Goal: Task Accomplishment & Management: Complete application form

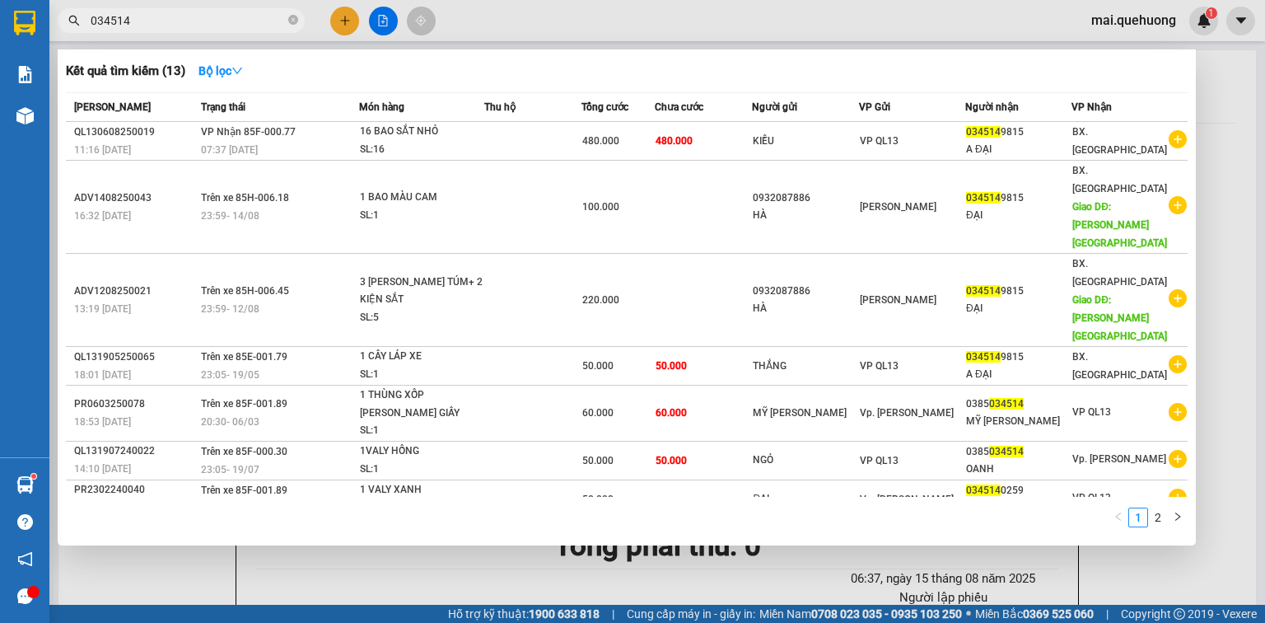
click at [211, 7] on div at bounding box center [632, 311] width 1265 height 623
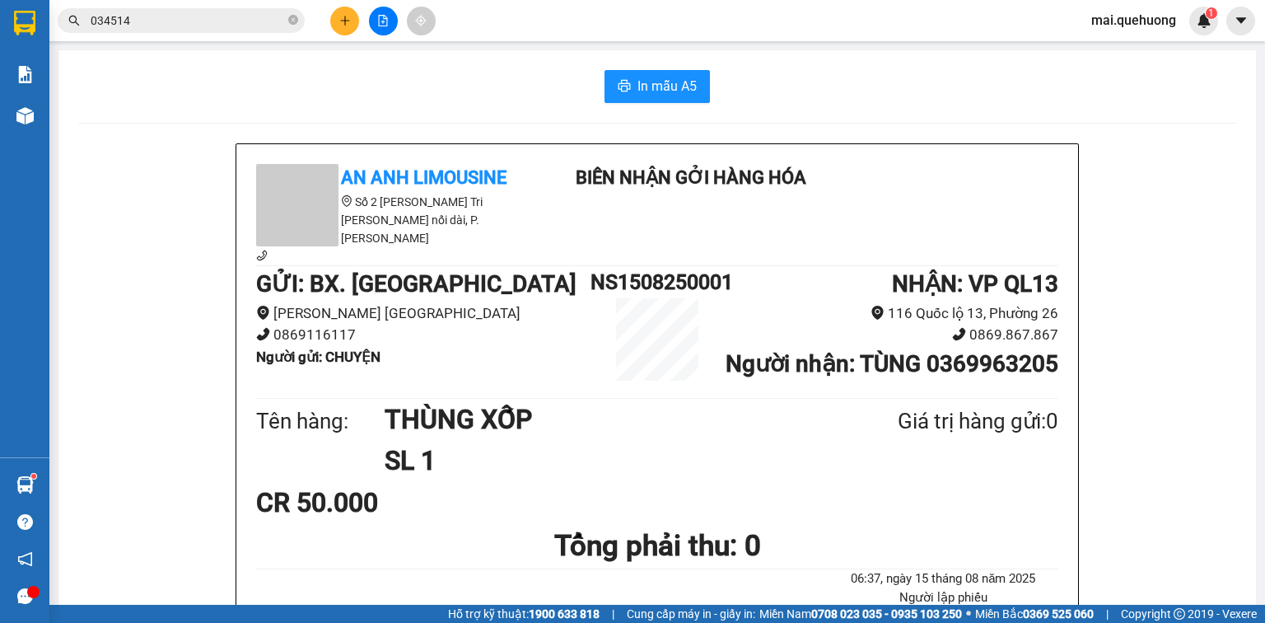
click at [211, 7] on div "Kết quả [PERSON_NAME] ( 13 ) Bộ lọc Mã ĐH Trạng thái Món hàng Thu hộ [PERSON_NA…" at bounding box center [160, 21] width 321 height 29
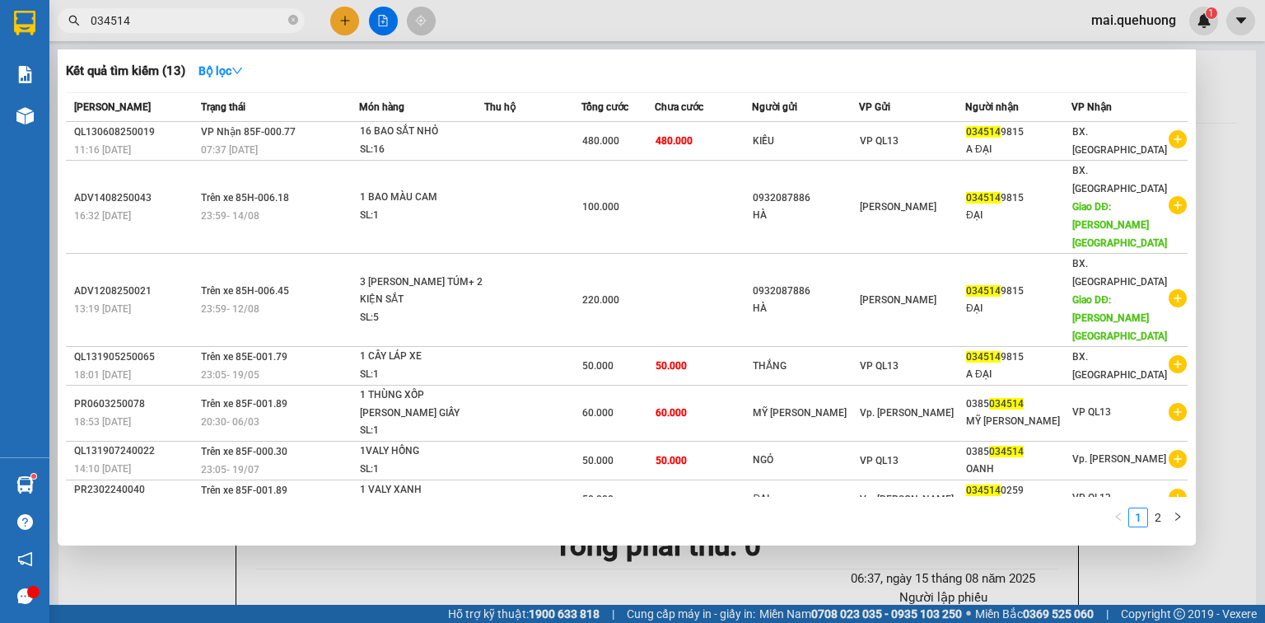
click at [209, 21] on input "034514" at bounding box center [188, 21] width 194 height 18
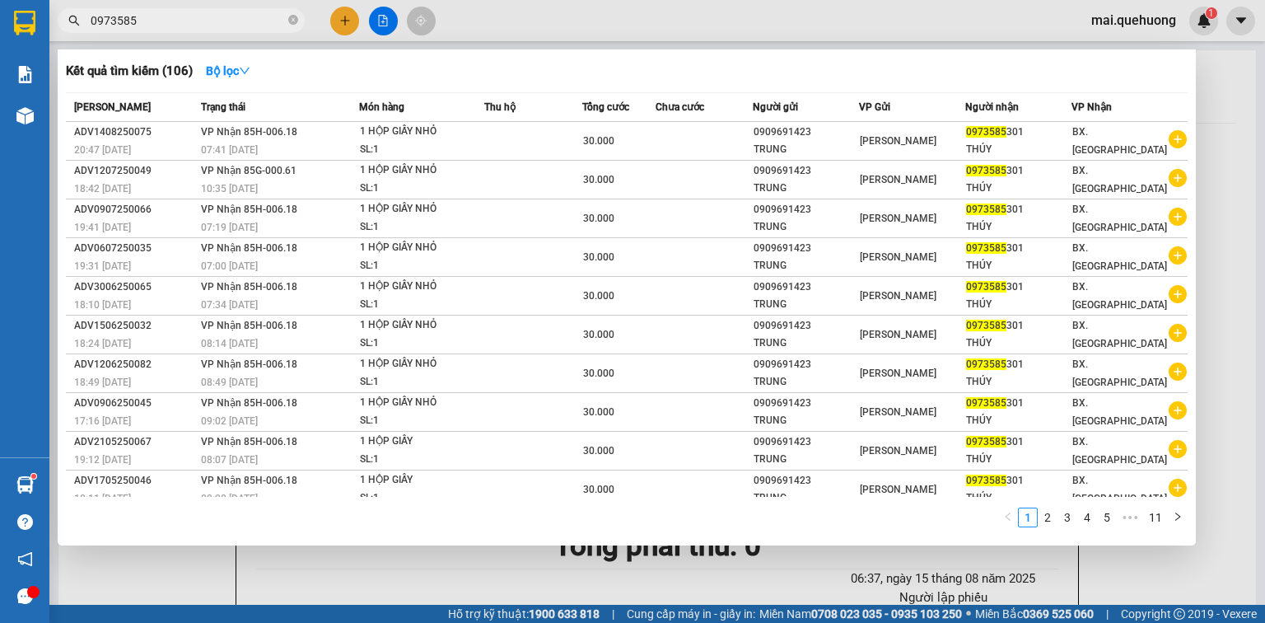
click at [273, 28] on input "0973585" at bounding box center [188, 21] width 194 height 18
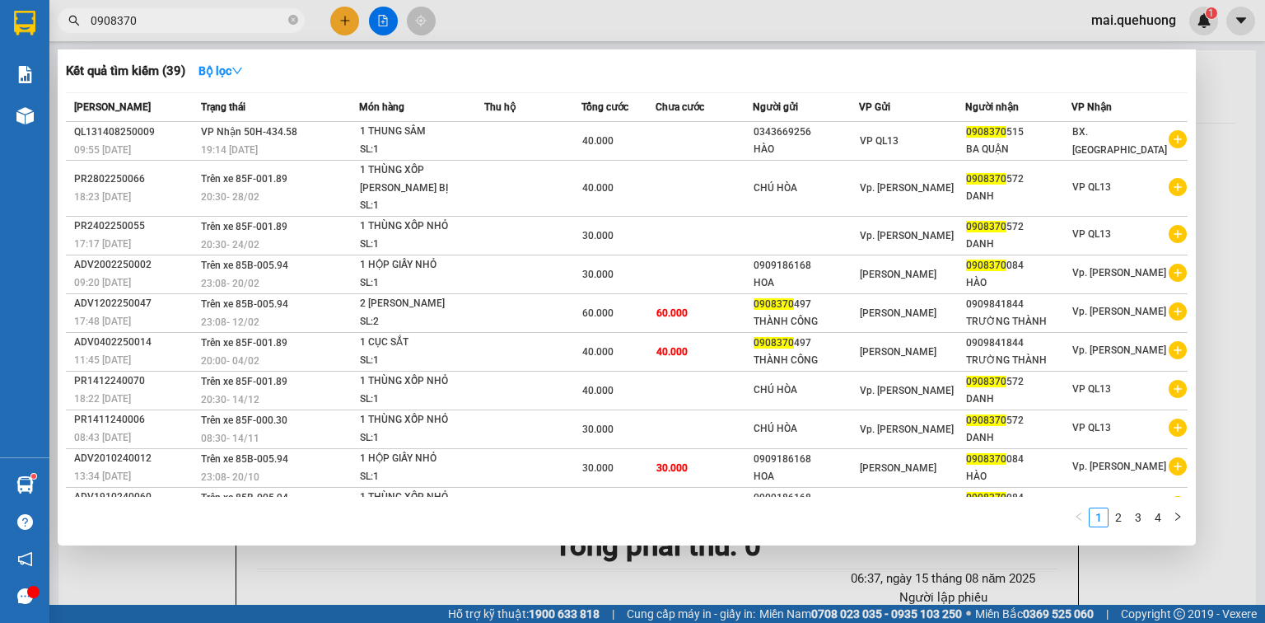
click at [216, 20] on input "0908370" at bounding box center [188, 21] width 194 height 18
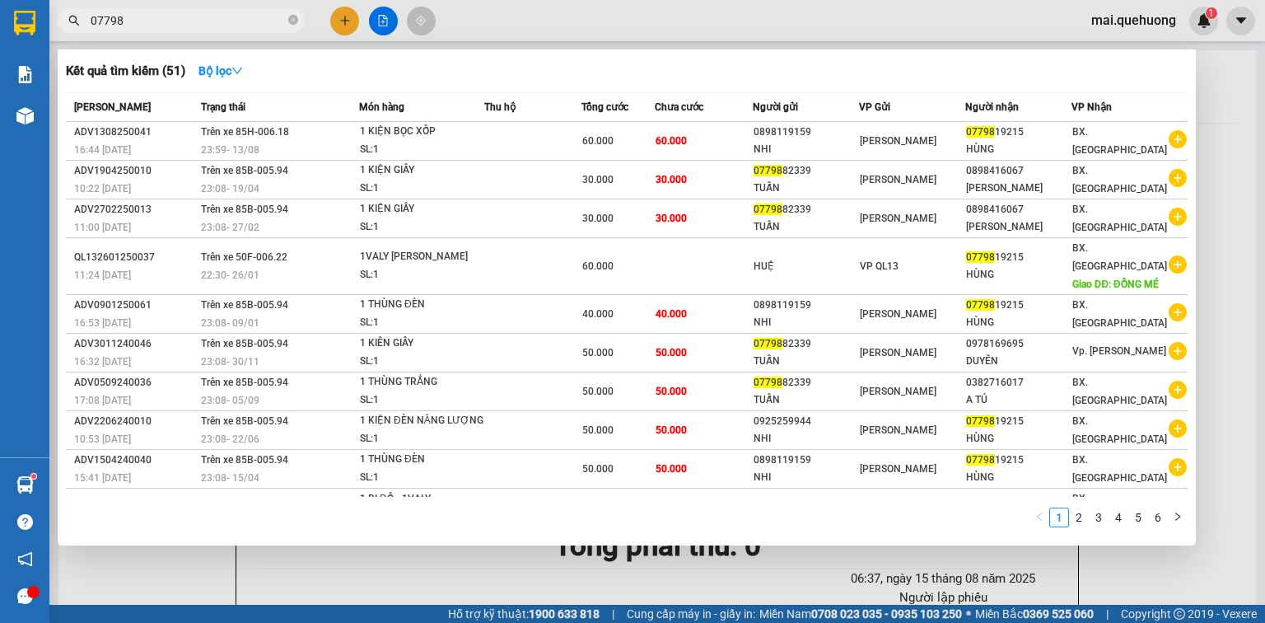
click at [208, 12] on input "07798" at bounding box center [188, 21] width 194 height 18
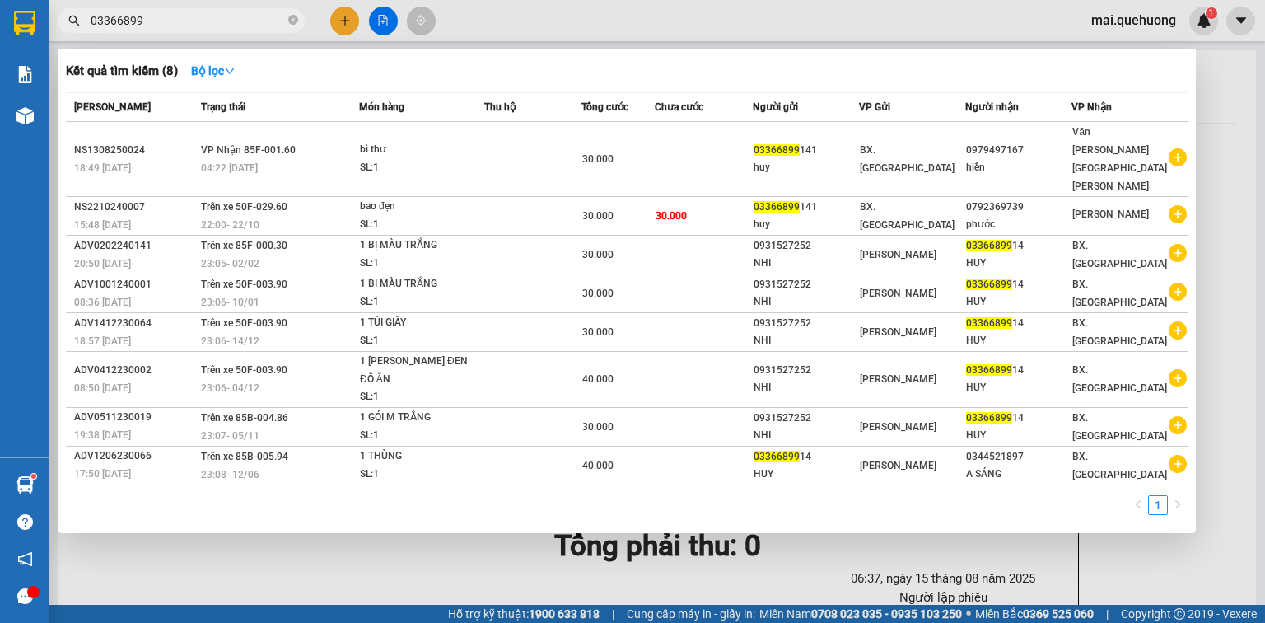
click at [206, 21] on input "03366899" at bounding box center [188, 21] width 194 height 18
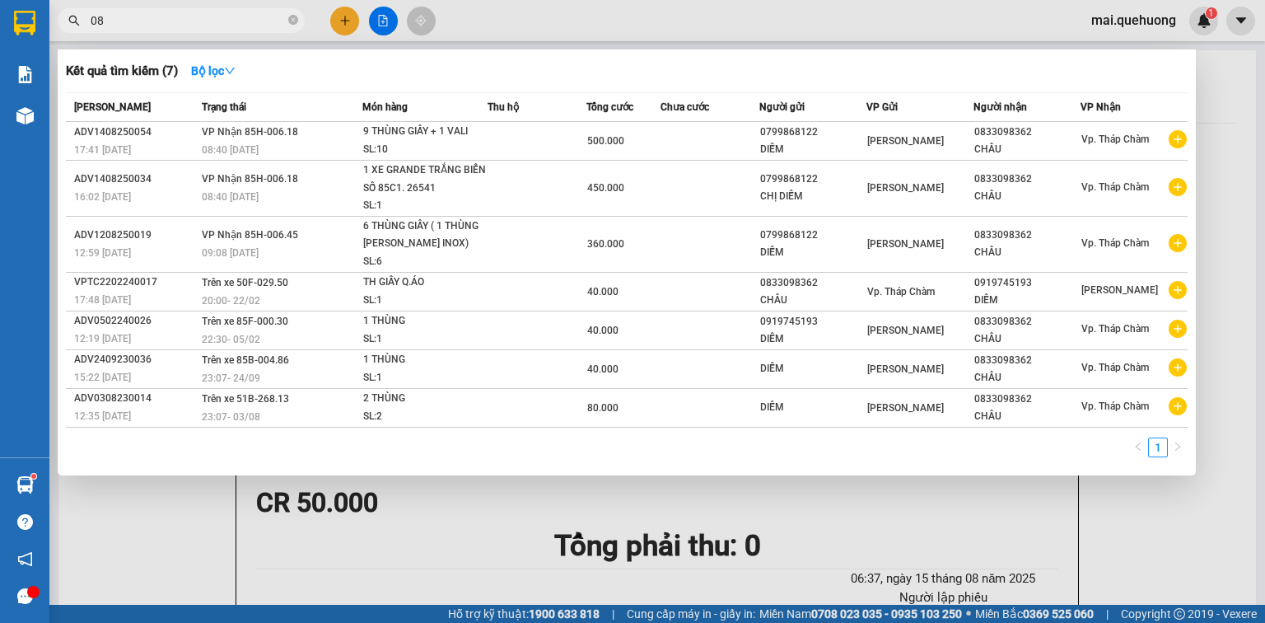
type input "0"
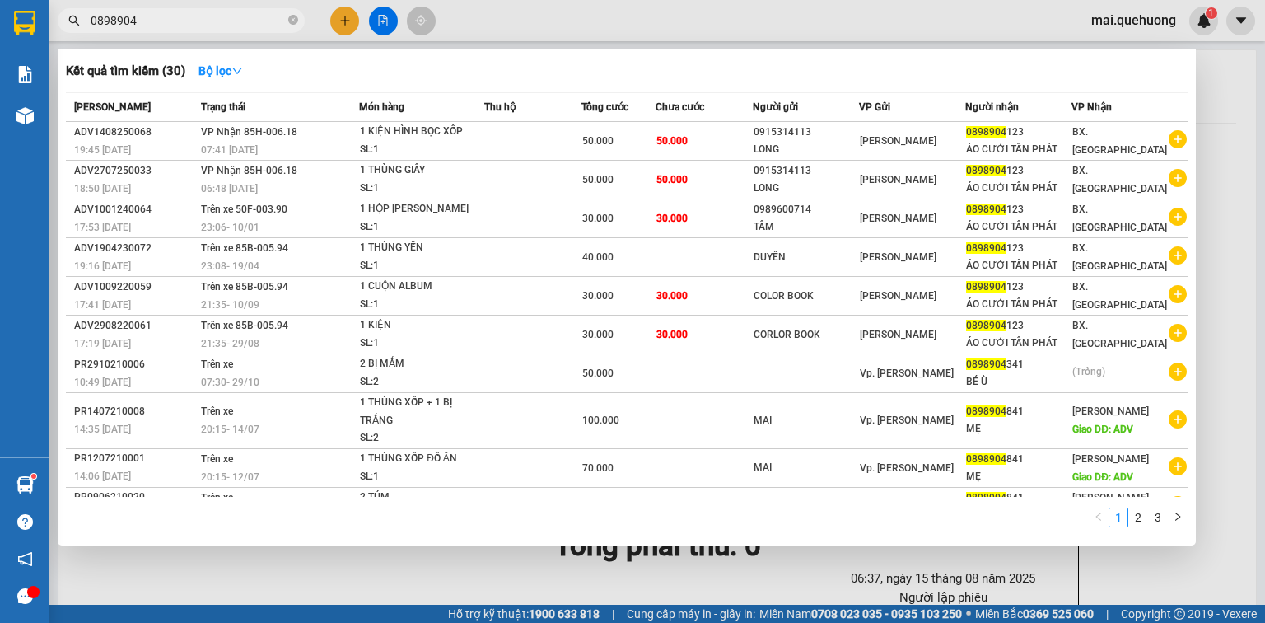
click at [229, 28] on input "0898904" at bounding box center [188, 21] width 194 height 18
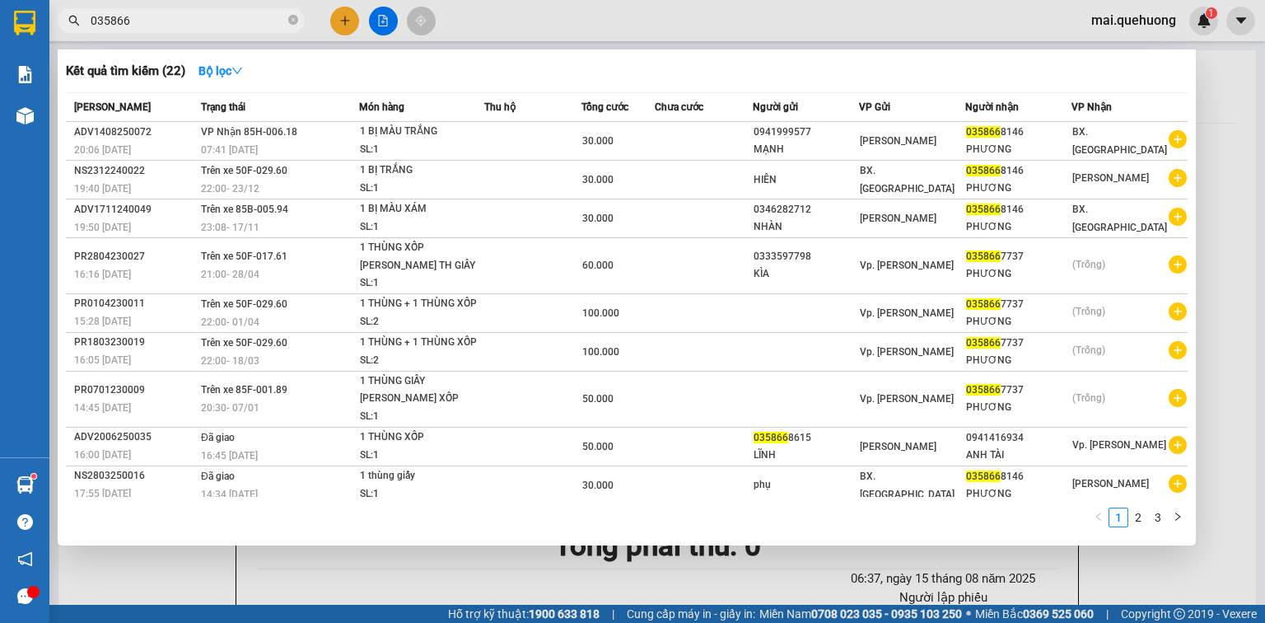
type input "035866"
click at [343, 7] on div at bounding box center [632, 311] width 1265 height 623
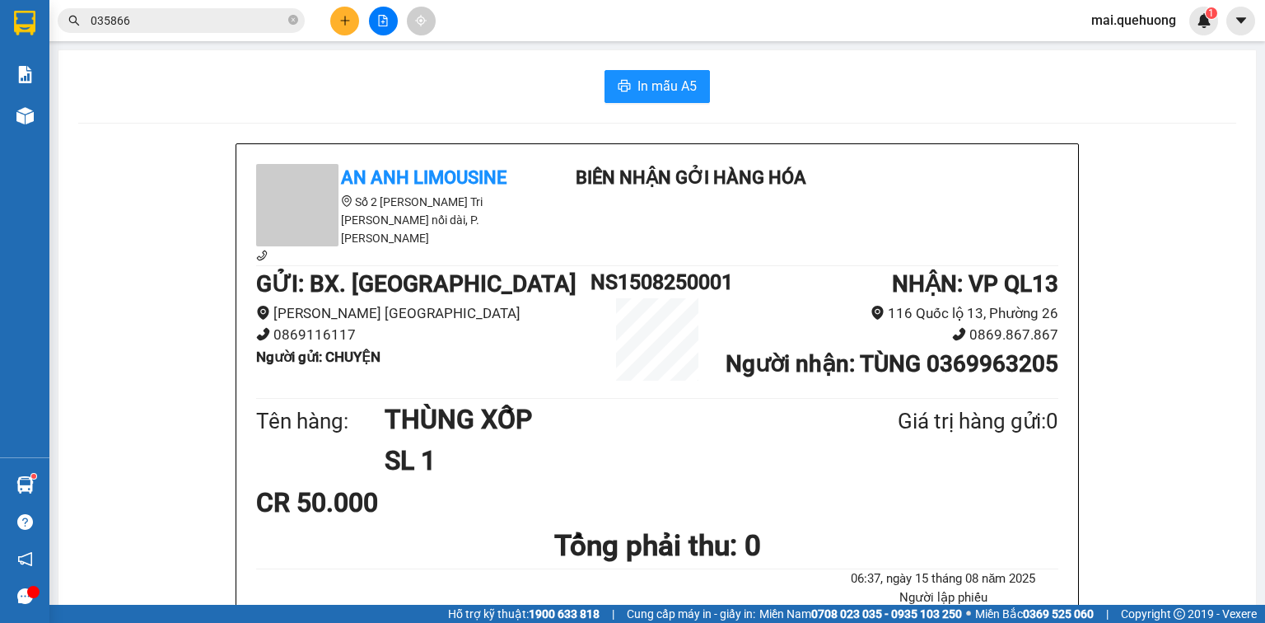
click at [353, 16] on button at bounding box center [344, 21] width 29 height 29
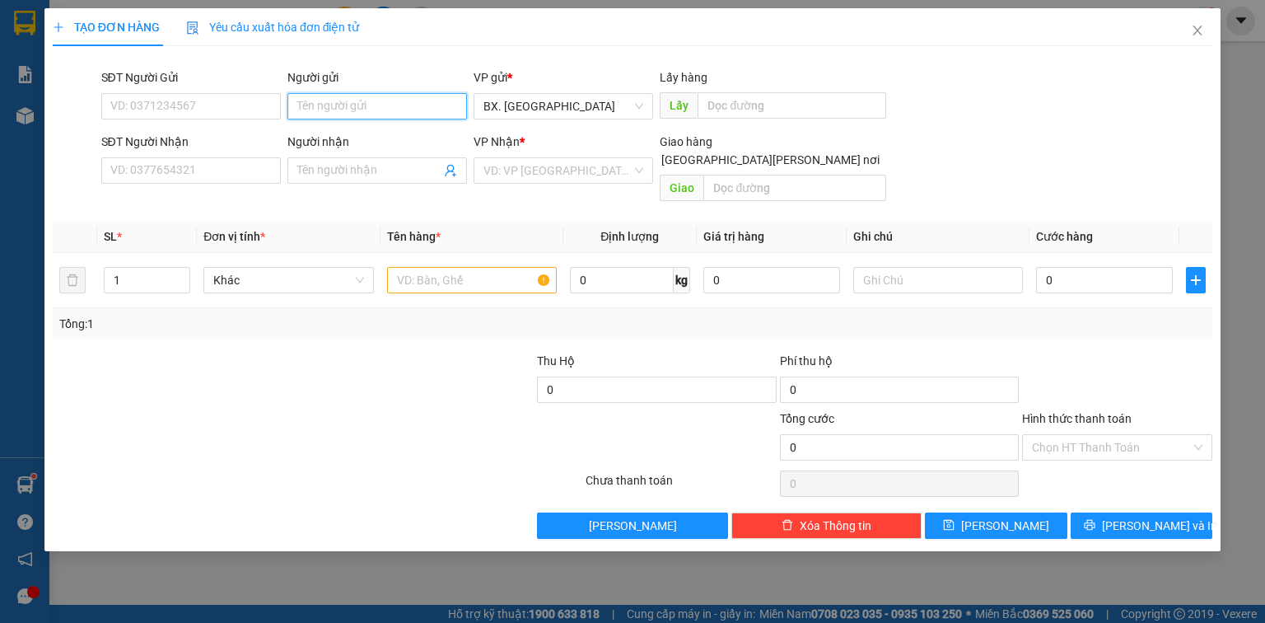
click at [357, 102] on input "Người gửi" at bounding box center [377, 106] width 180 height 26
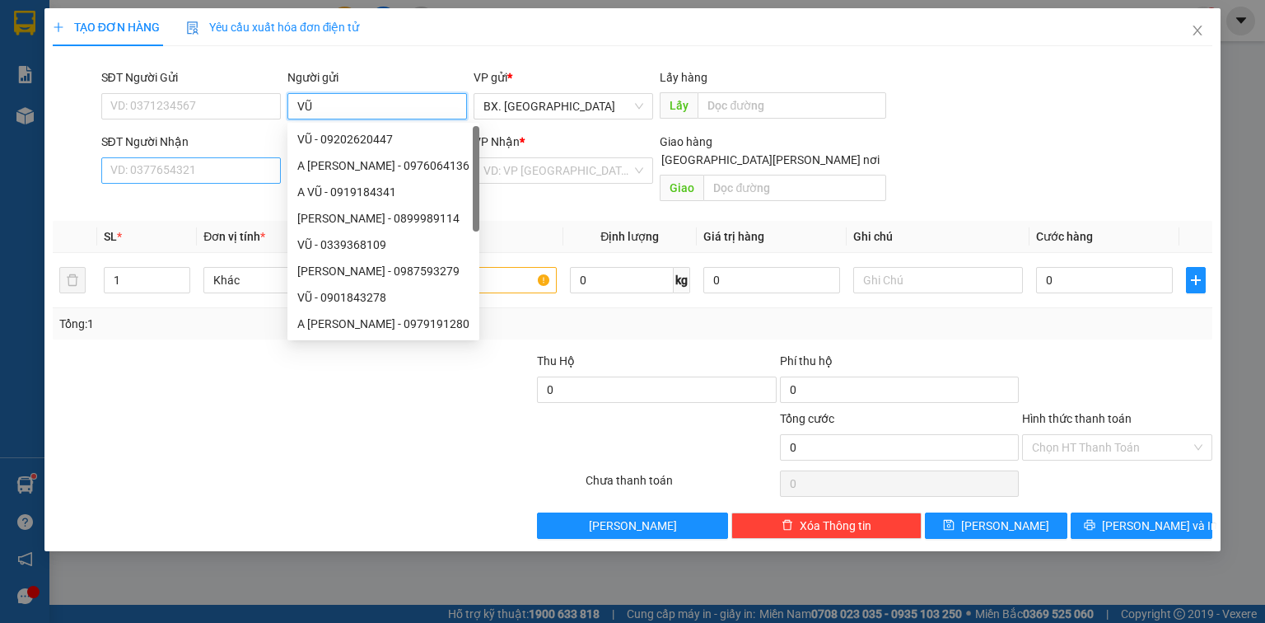
type input "VŨ"
click at [206, 167] on input "SĐT Người Nhận" at bounding box center [191, 170] width 180 height 26
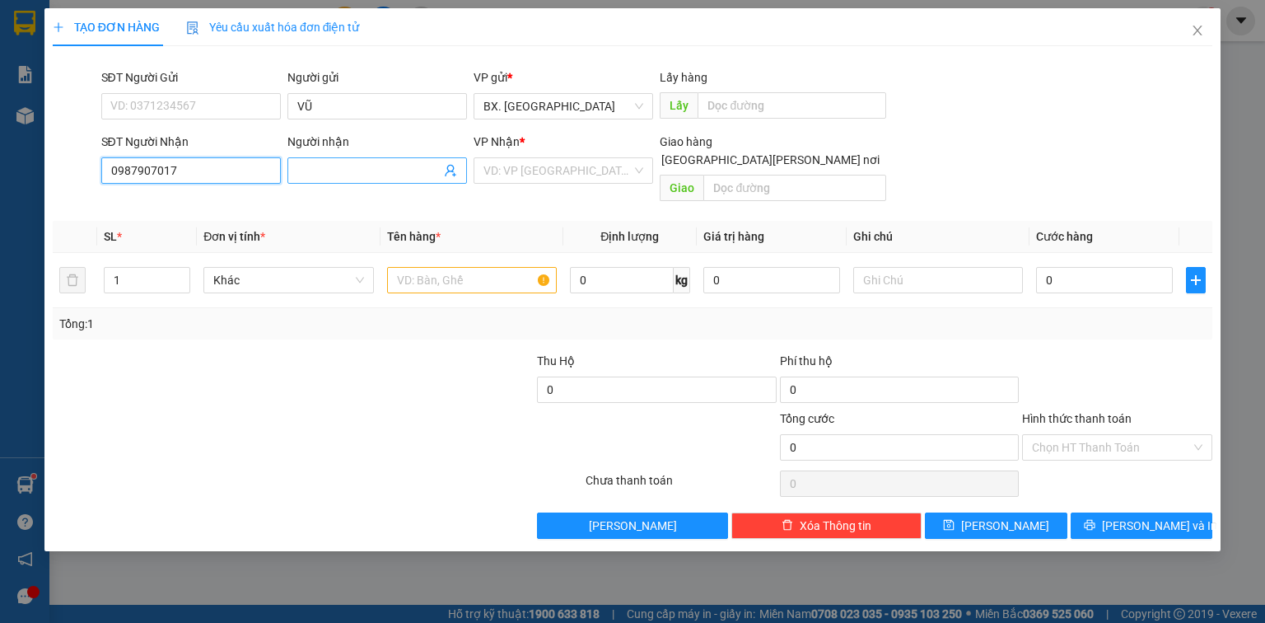
type input "0987907017"
click at [338, 168] on input "Người nhận" at bounding box center [368, 170] width 143 height 18
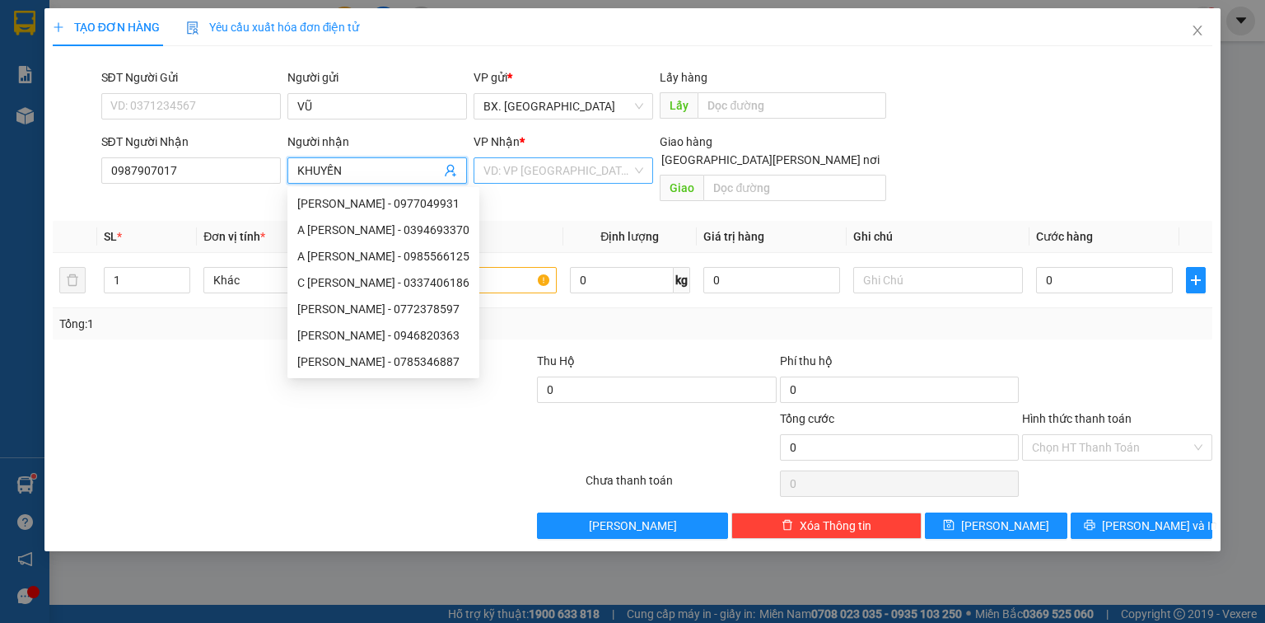
type input "KHUYẾN"
click at [558, 162] on input "search" at bounding box center [557, 170] width 148 height 25
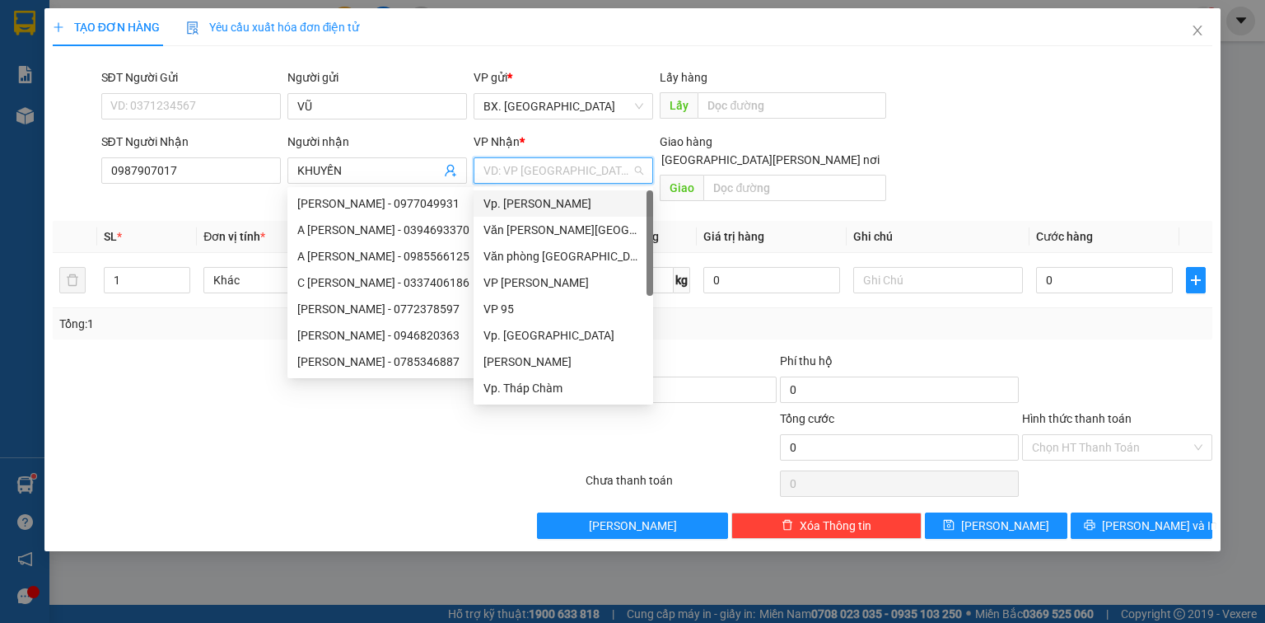
type input "A"
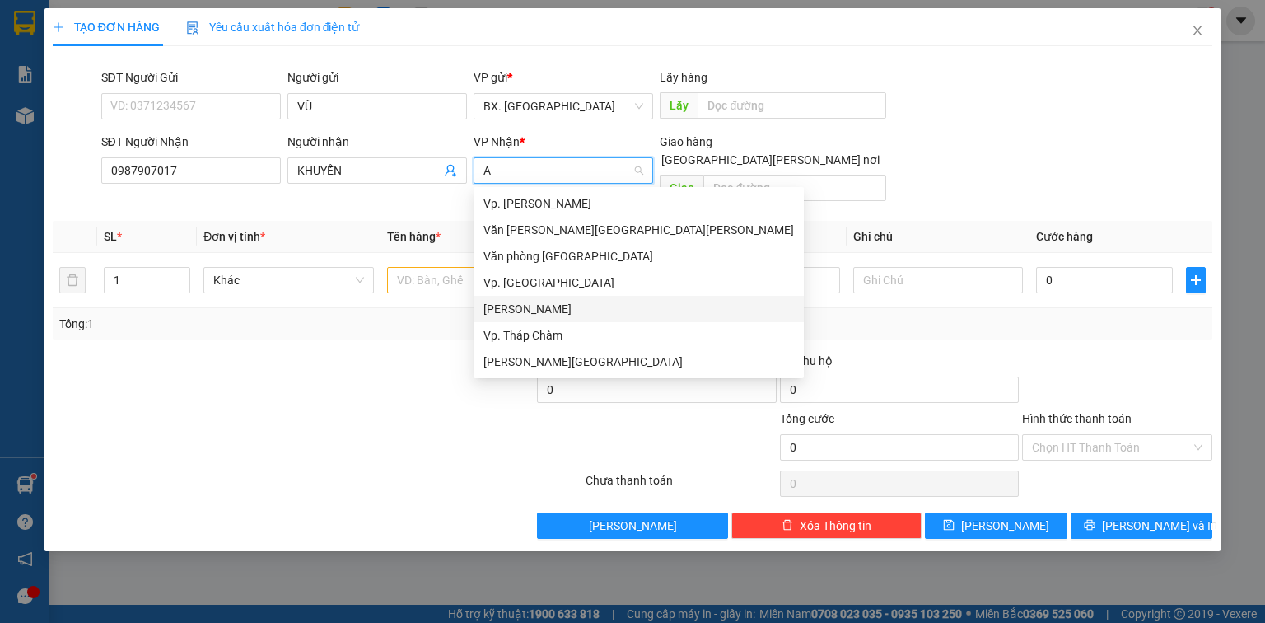
click at [527, 309] on div "[PERSON_NAME]" at bounding box center [638, 309] width 311 height 18
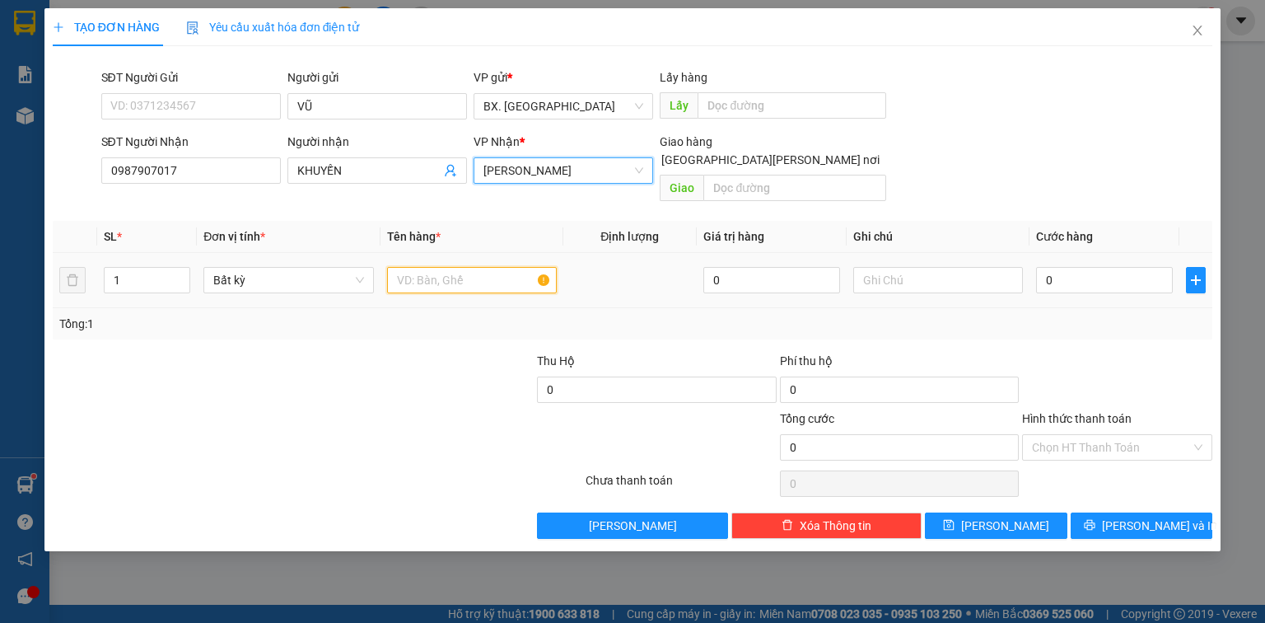
click at [440, 267] on input "text" at bounding box center [472, 280] width 170 height 26
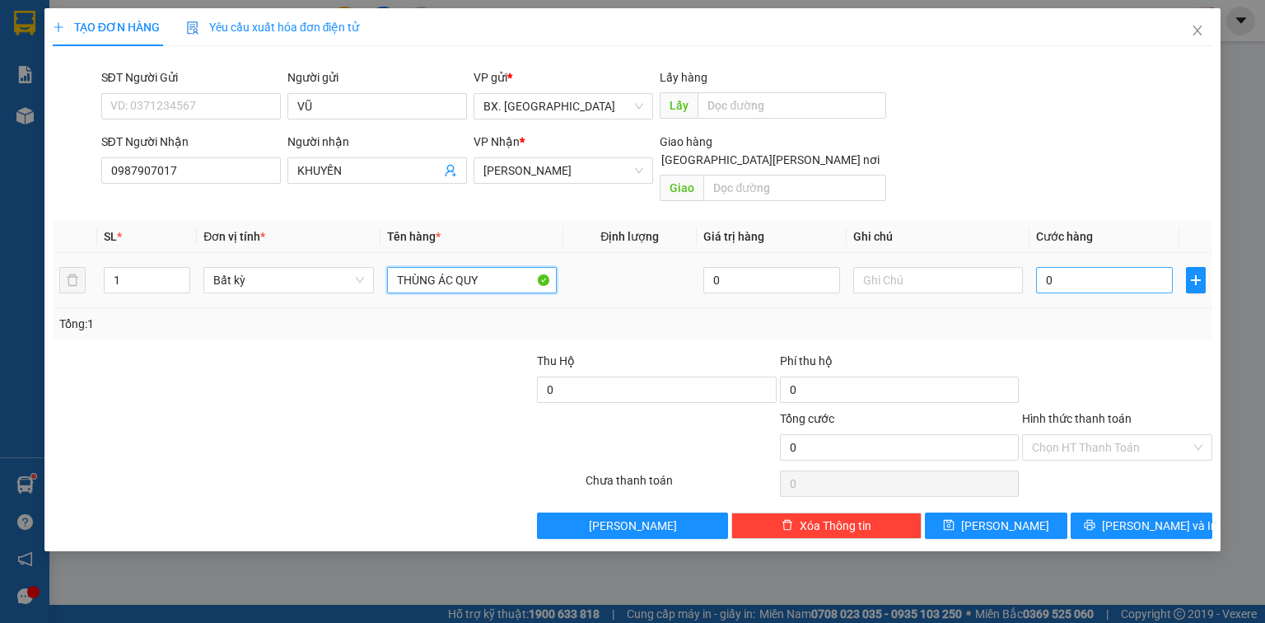
type input "THÙNG ÁC QUY"
click at [1146, 267] on input "0" at bounding box center [1104, 280] width 137 height 26
type input "4"
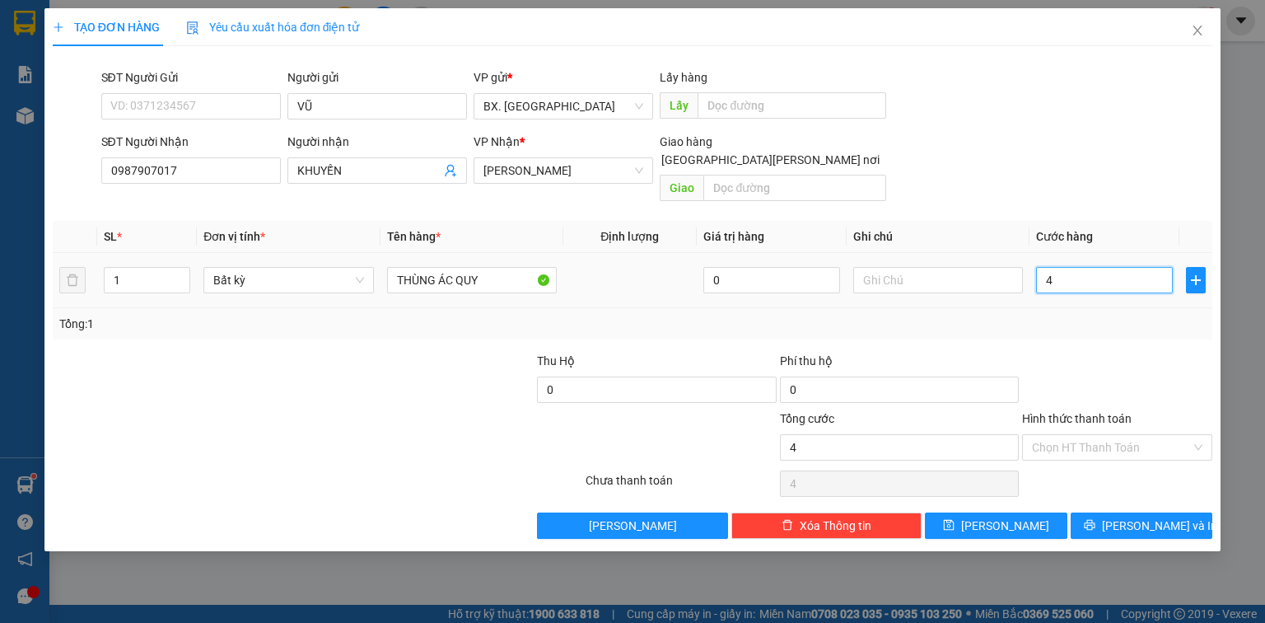
type input "40"
type input "40.000"
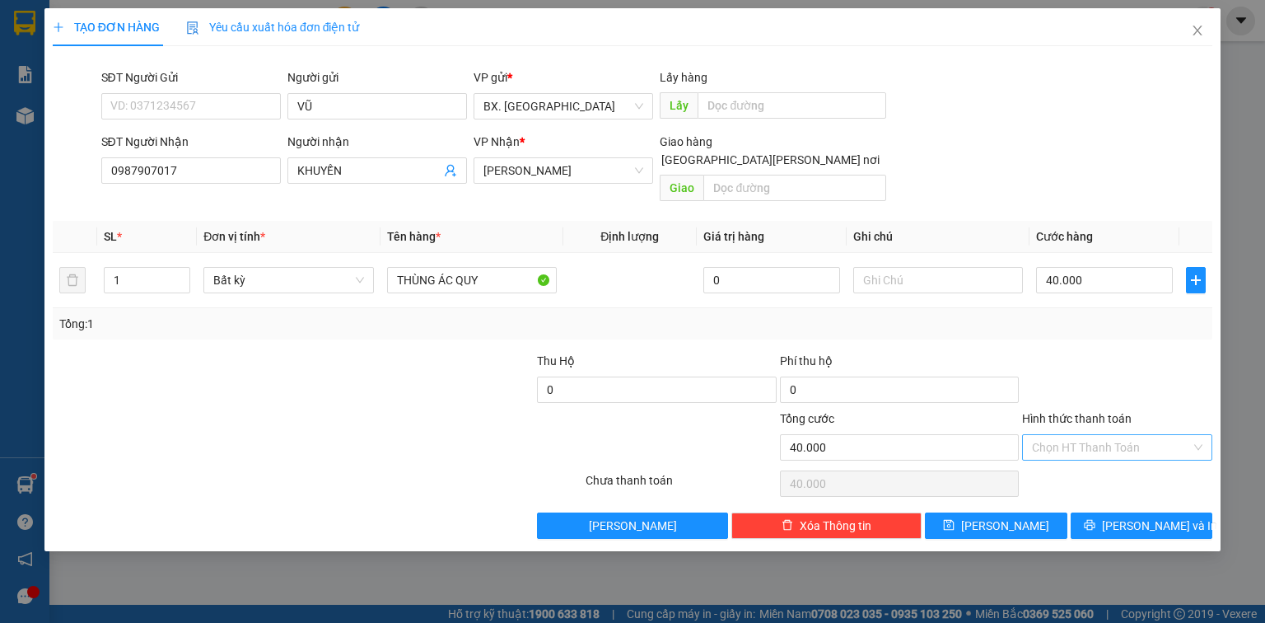
click at [1066, 435] on input "Hình thức thanh toán" at bounding box center [1111, 447] width 159 height 25
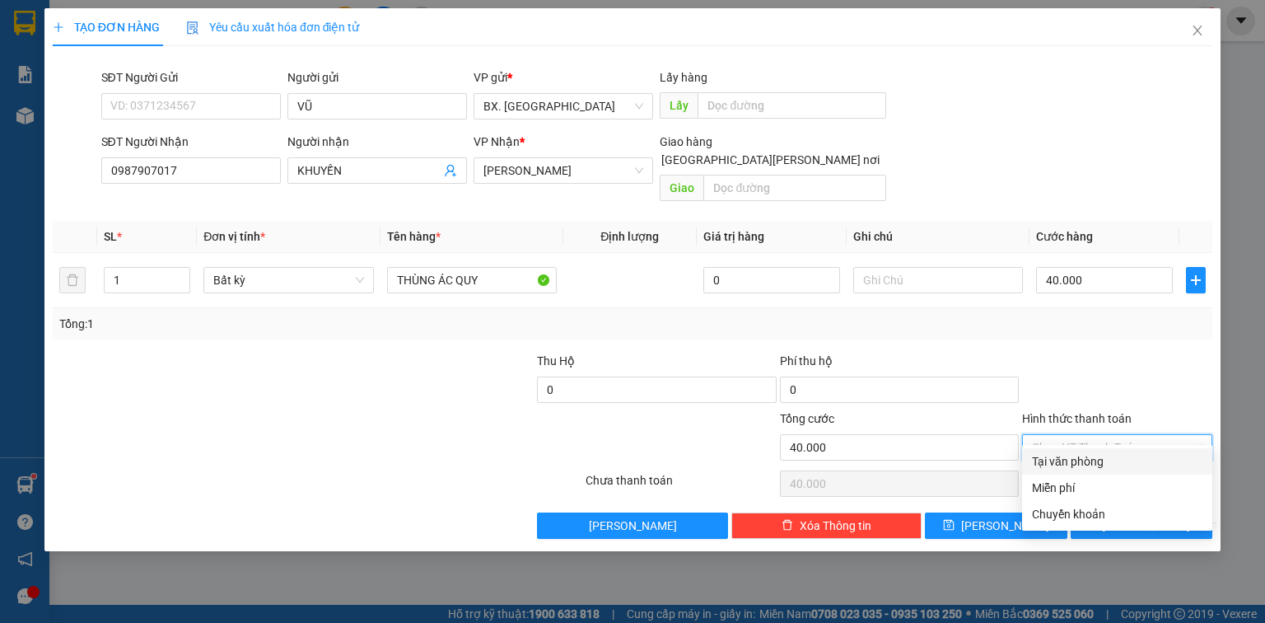
click at [1076, 468] on div "Tại văn phòng" at bounding box center [1117, 461] width 170 height 18
type input "0"
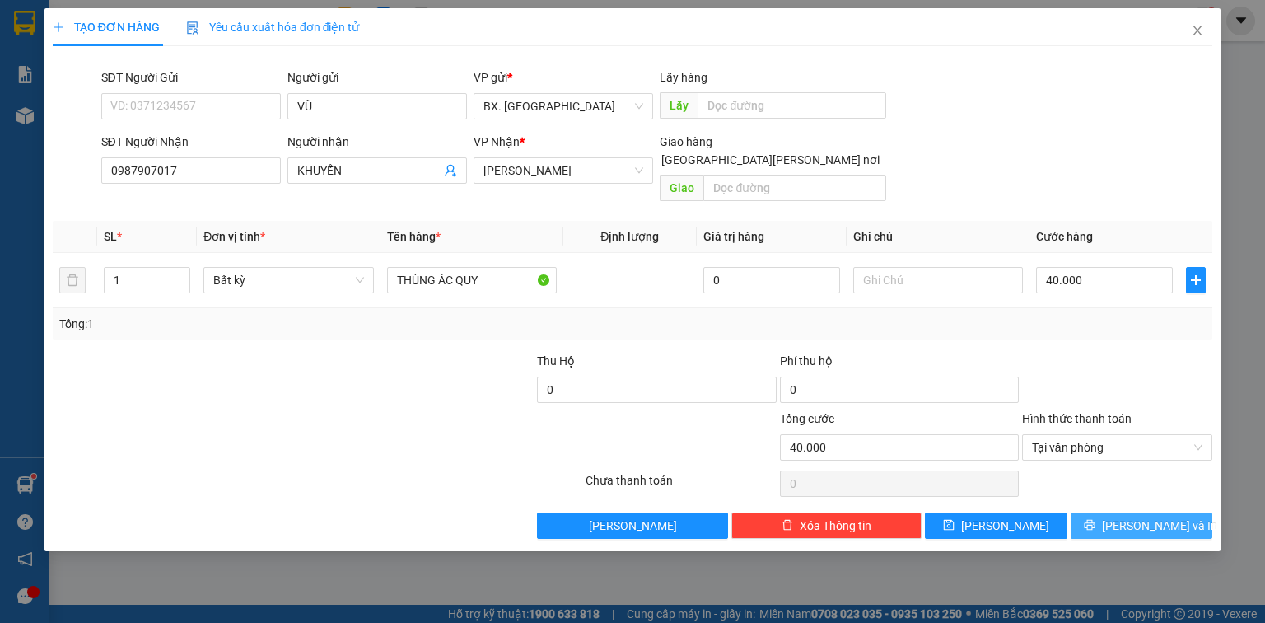
click at [1095, 520] on icon "printer" at bounding box center [1089, 525] width 11 height 11
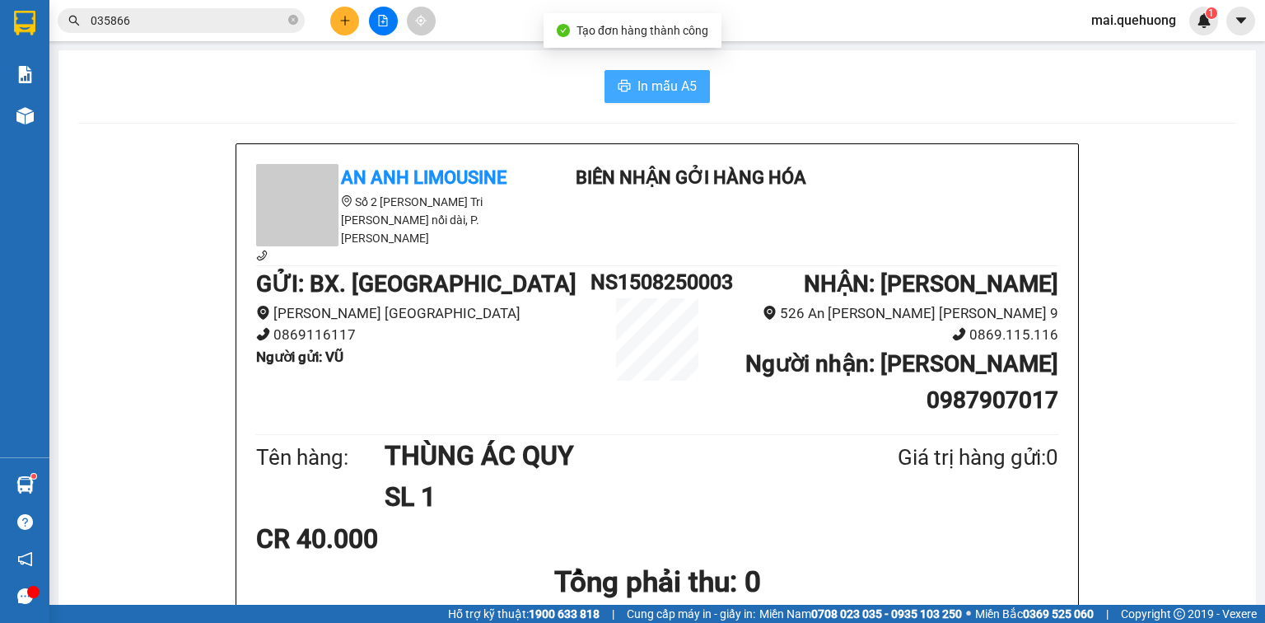
click at [666, 86] on span "In mẫu A5" at bounding box center [666, 86] width 59 height 21
click at [249, 23] on input "035866" at bounding box center [188, 21] width 194 height 18
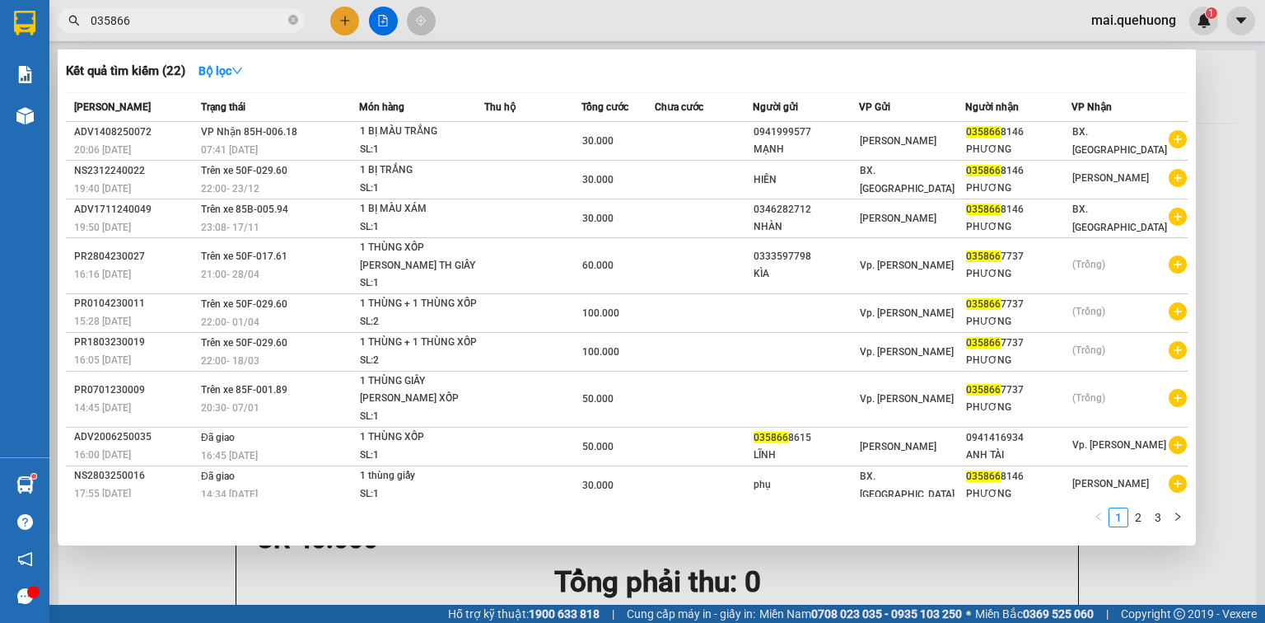
click at [249, 23] on input "035866" at bounding box center [188, 21] width 194 height 18
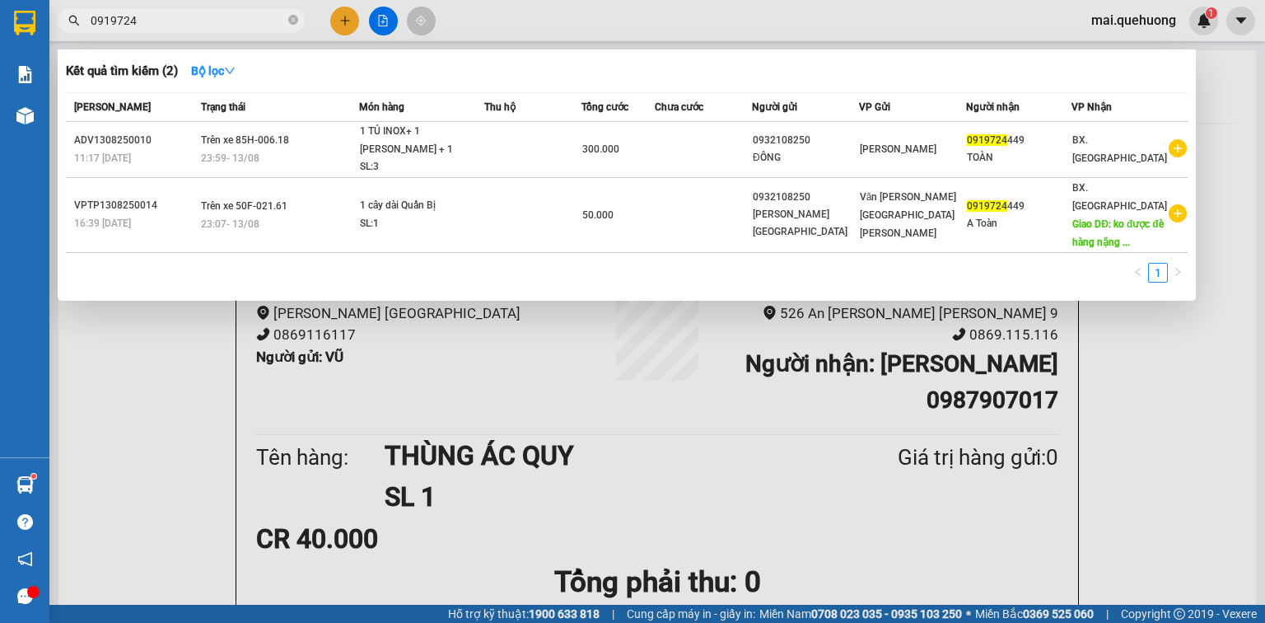
click at [250, 28] on input "0919724" at bounding box center [188, 21] width 194 height 18
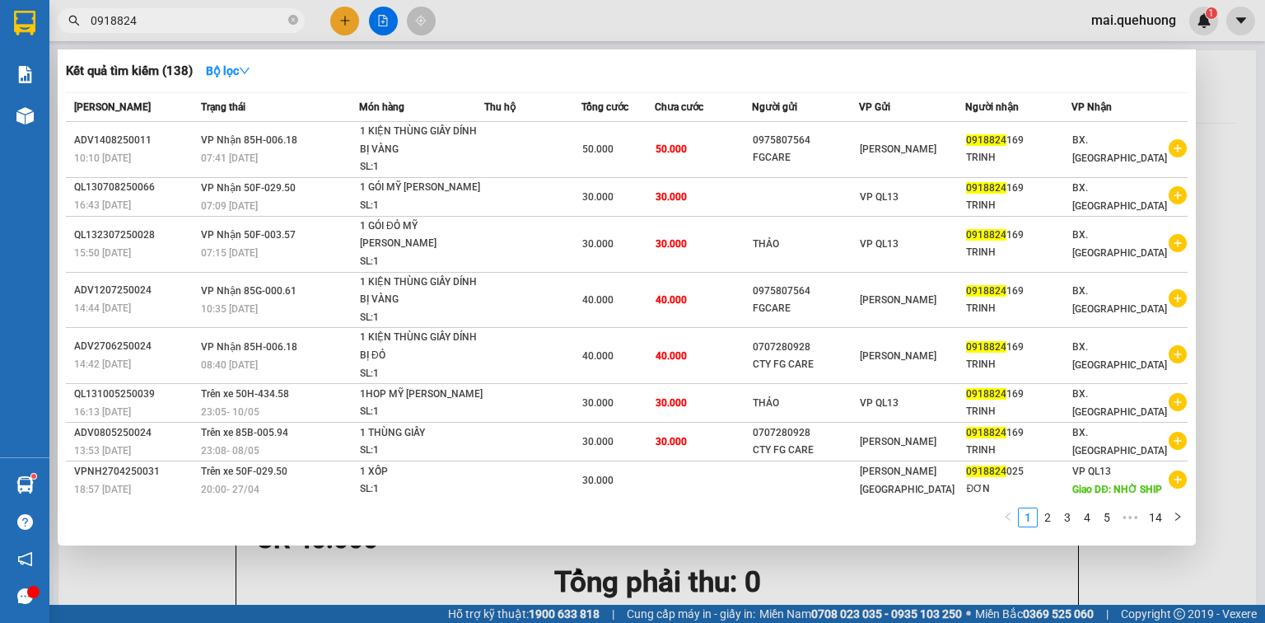
type input "0918824"
